Goal: Transaction & Acquisition: Purchase product/service

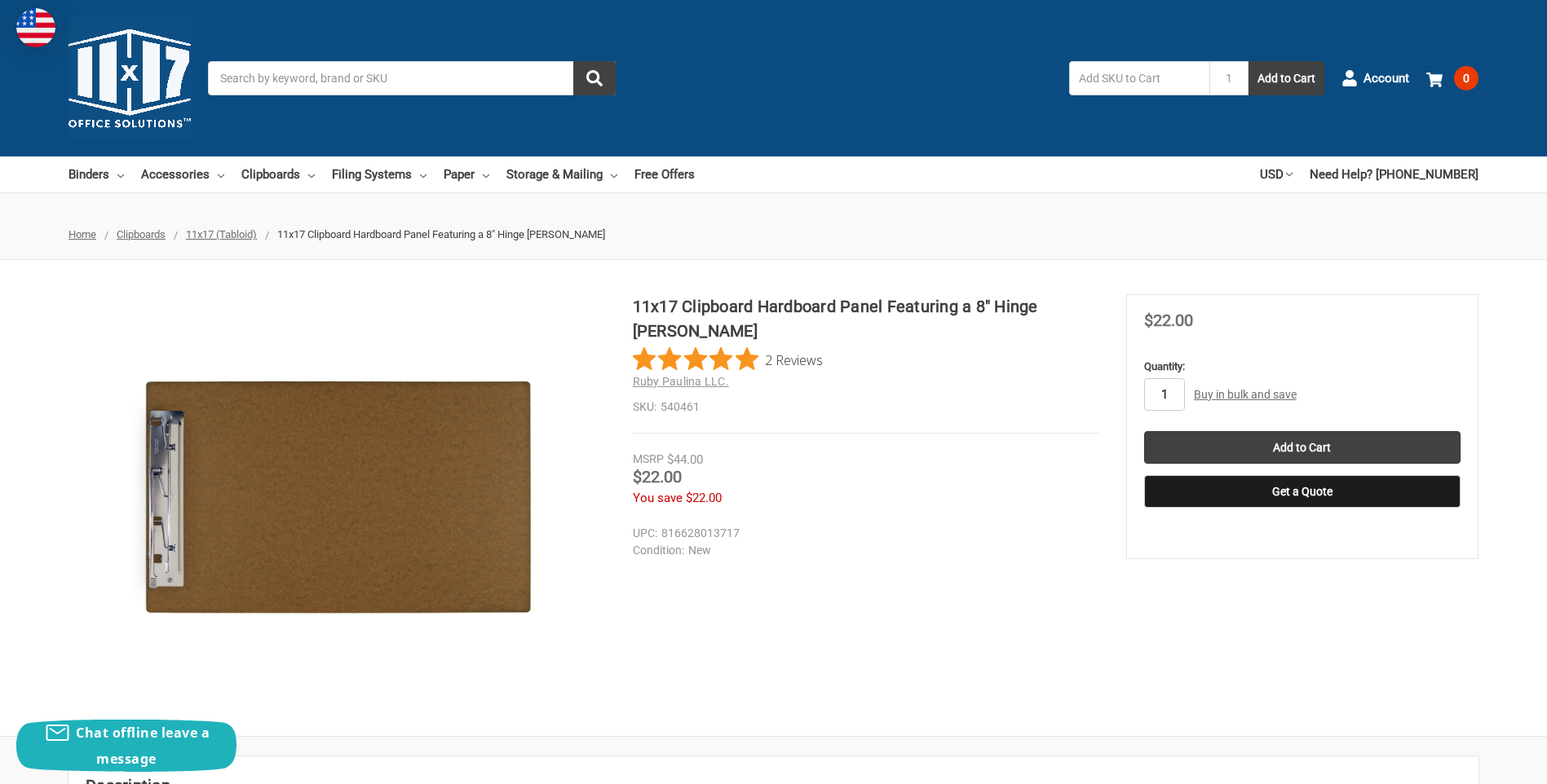
click at [1171, 397] on input "1" at bounding box center [1165, 394] width 41 height 33
type input "10"
click at [944, 437] on section "11x17 Clipboard Hardboard Panel Featuring a 8" Hinge [PERSON_NAME] 2 Reviews Ru…" at bounding box center [879, 409] width 493 height 231
drag, startPoint x: 746, startPoint y: 538, endPoint x: 664, endPoint y: 538, distance: 82.0
click at [664, 538] on dd "816628013717" at bounding box center [862, 534] width 459 height 17
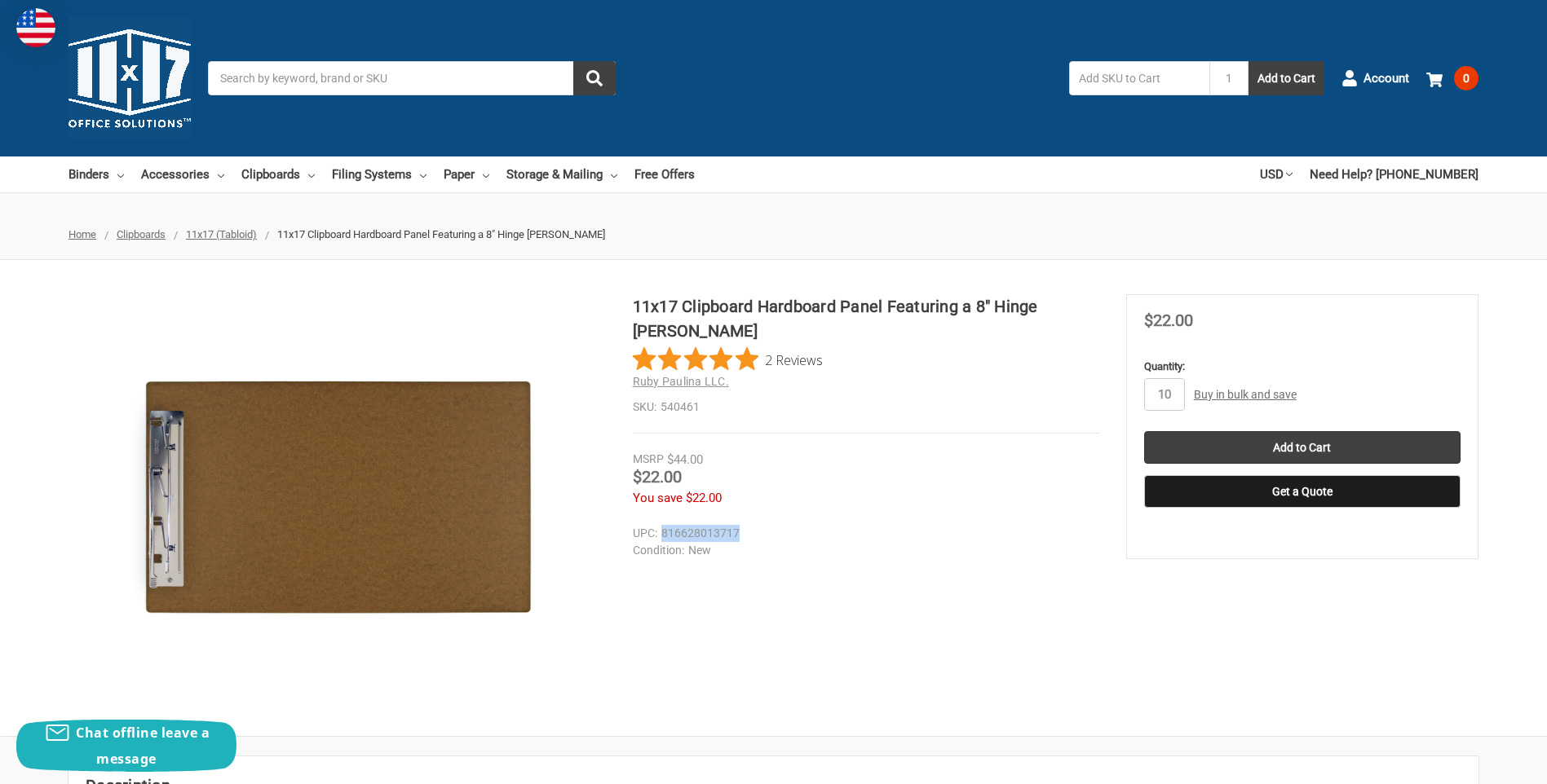
copy dd "816628013717"
click at [1297, 449] on input "Add to Cart" at bounding box center [1303, 447] width 316 height 33
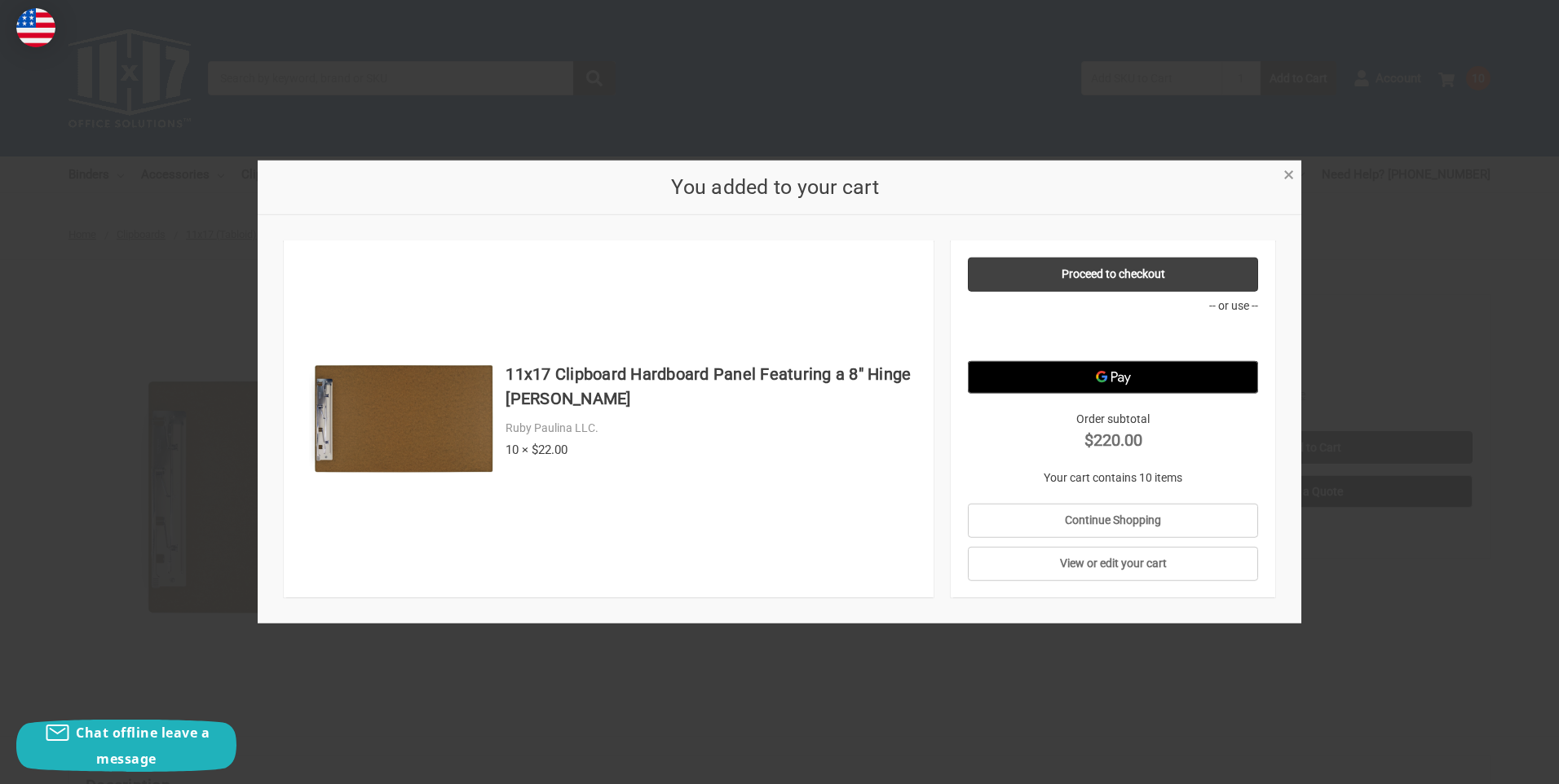
click at [1292, 175] on span "×" at bounding box center [1289, 175] width 11 height 24
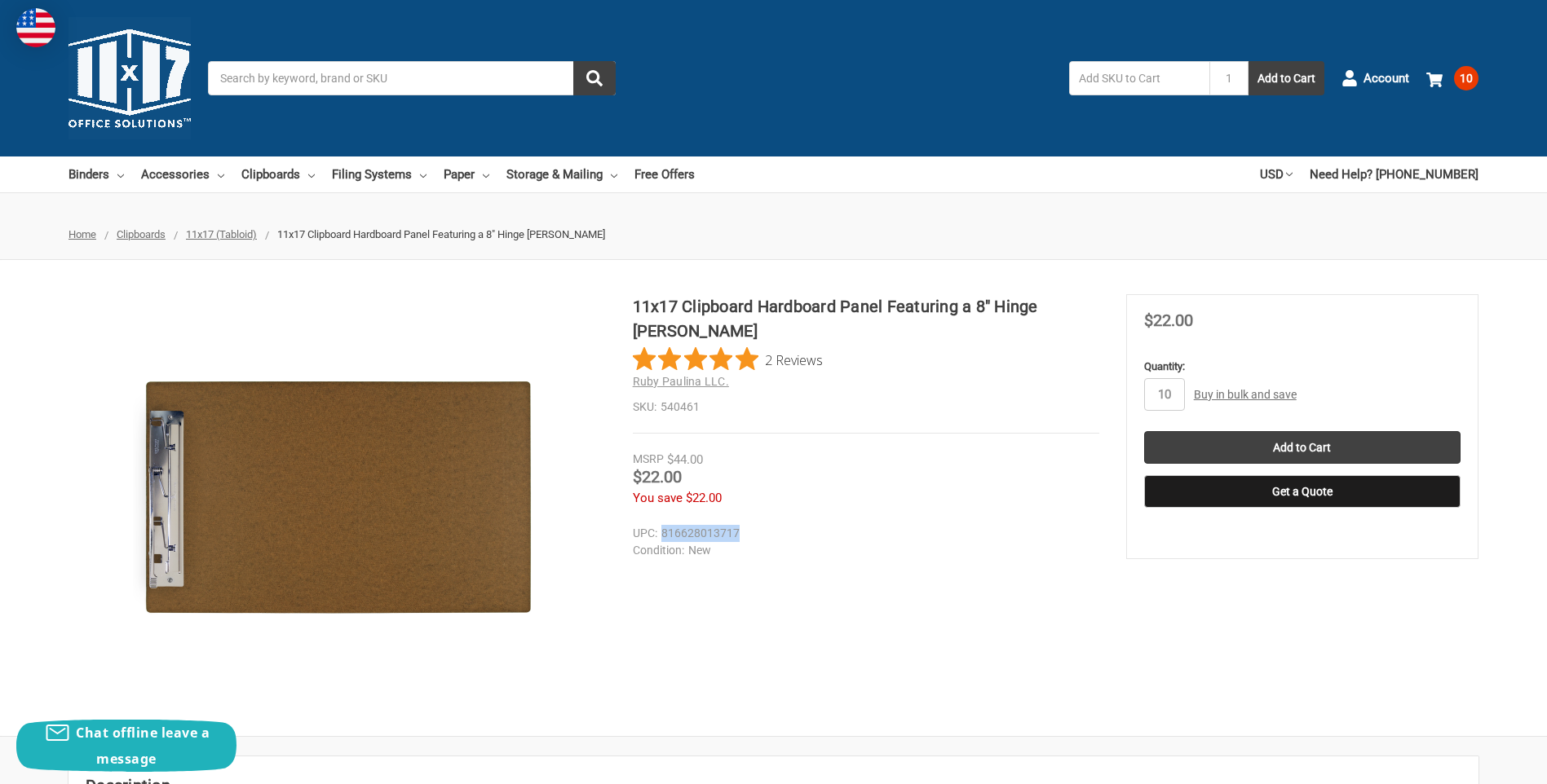
click at [1272, 389] on link "Buy in bulk and save" at bounding box center [1244, 394] width 102 height 13
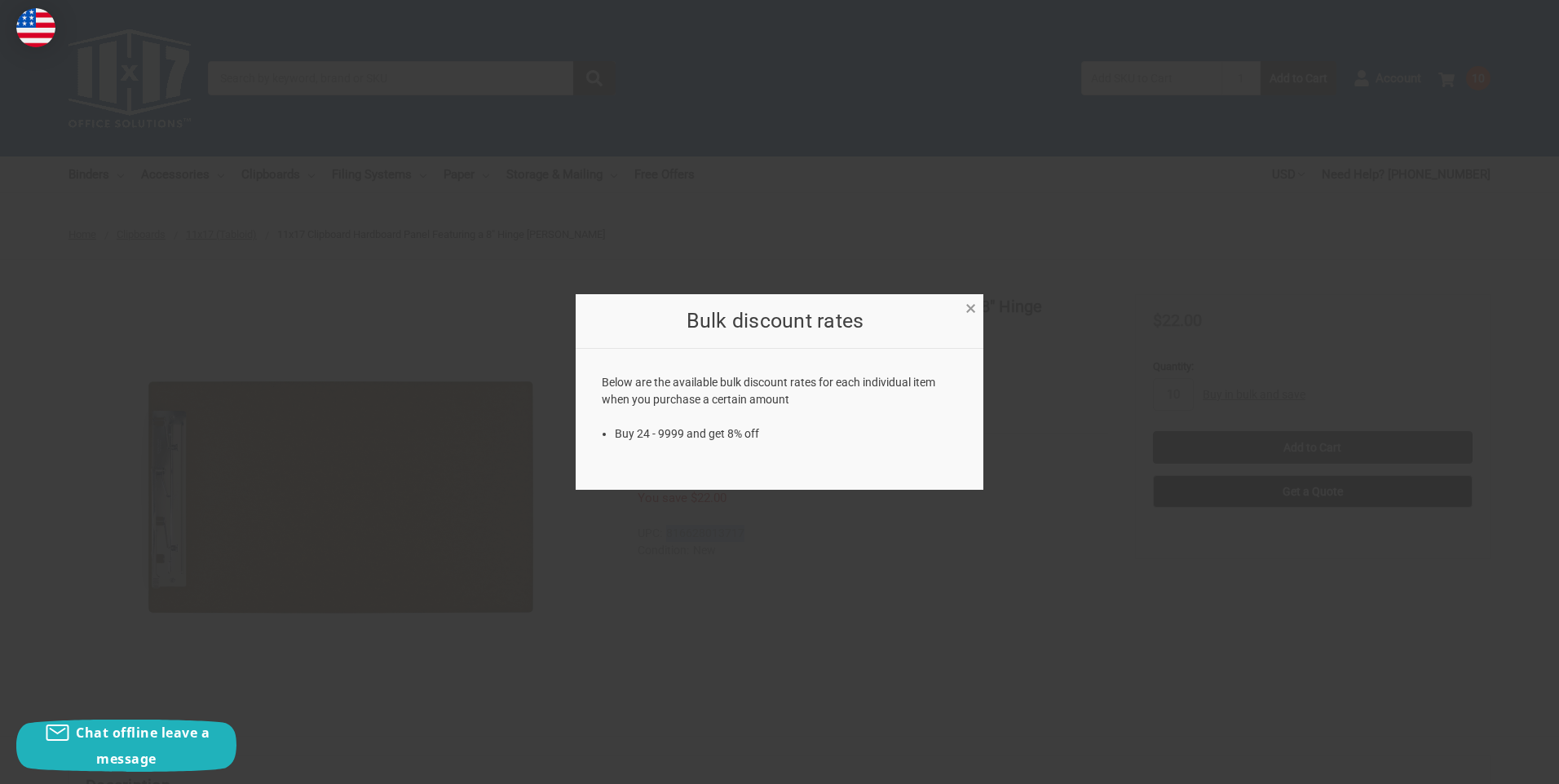
click at [972, 310] on span "×" at bounding box center [971, 309] width 11 height 24
